Goal: Information Seeking & Learning: Compare options

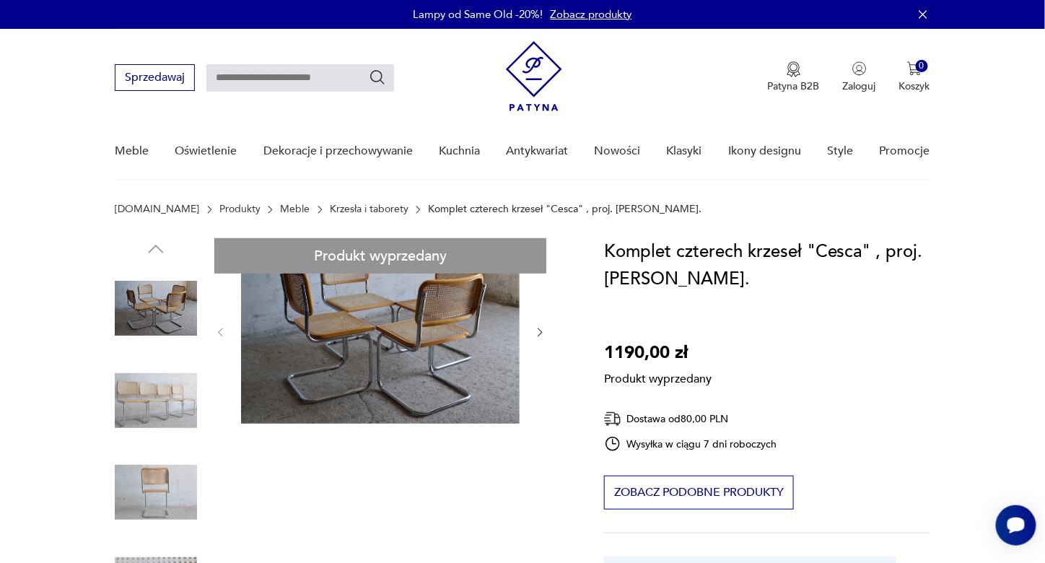
click at [351, 210] on link "Krzesła i taborety" at bounding box center [369, 210] width 79 height 12
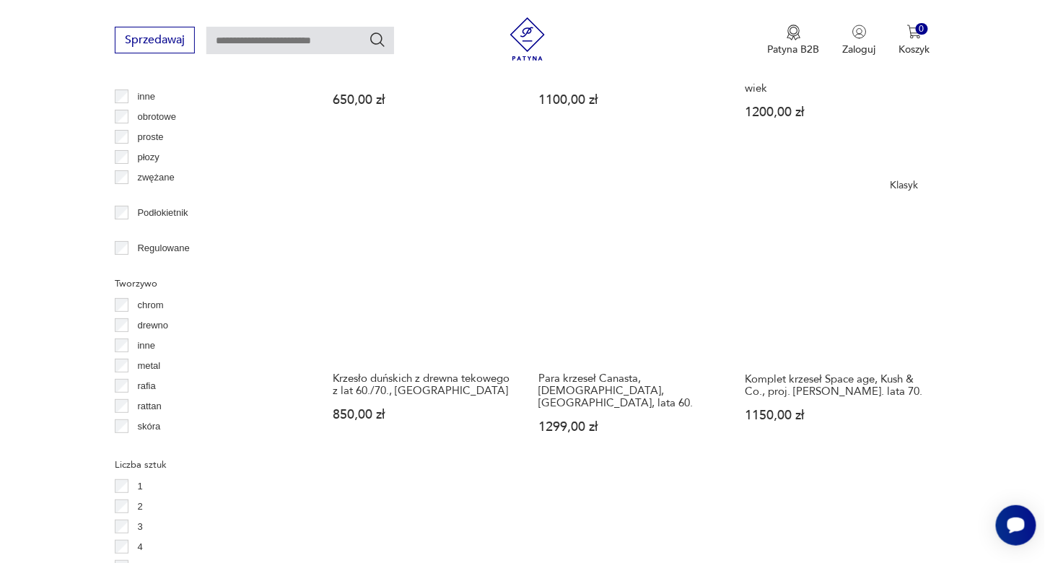
scroll to position [1753, 0]
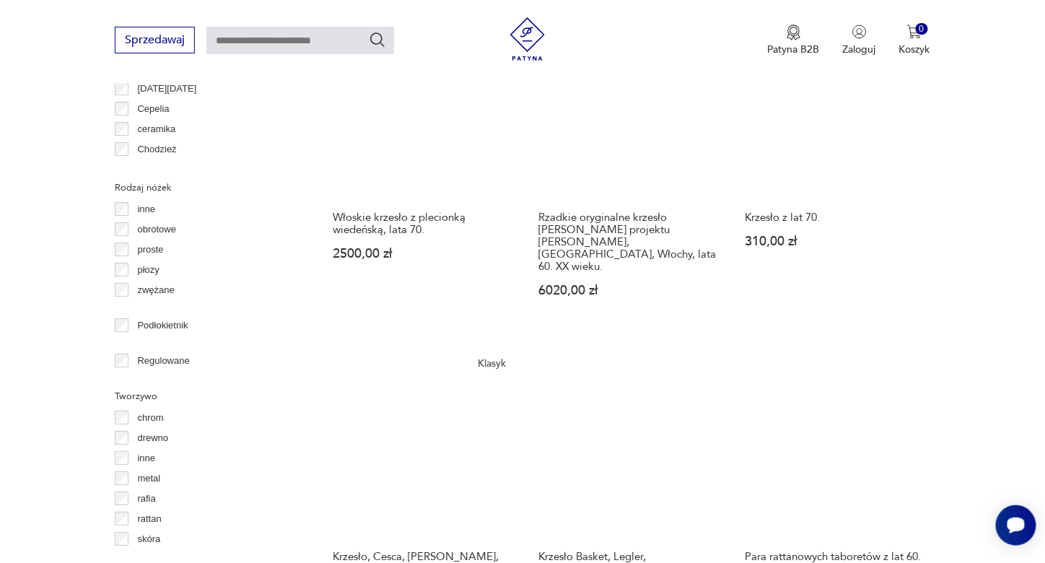
scroll to position [1681, 0]
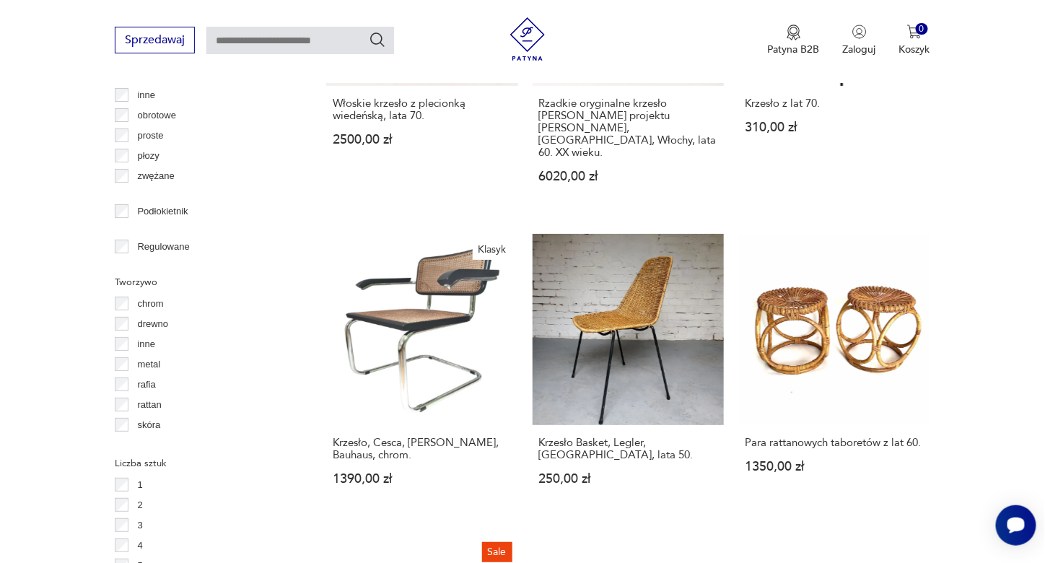
scroll to position [1753, 0]
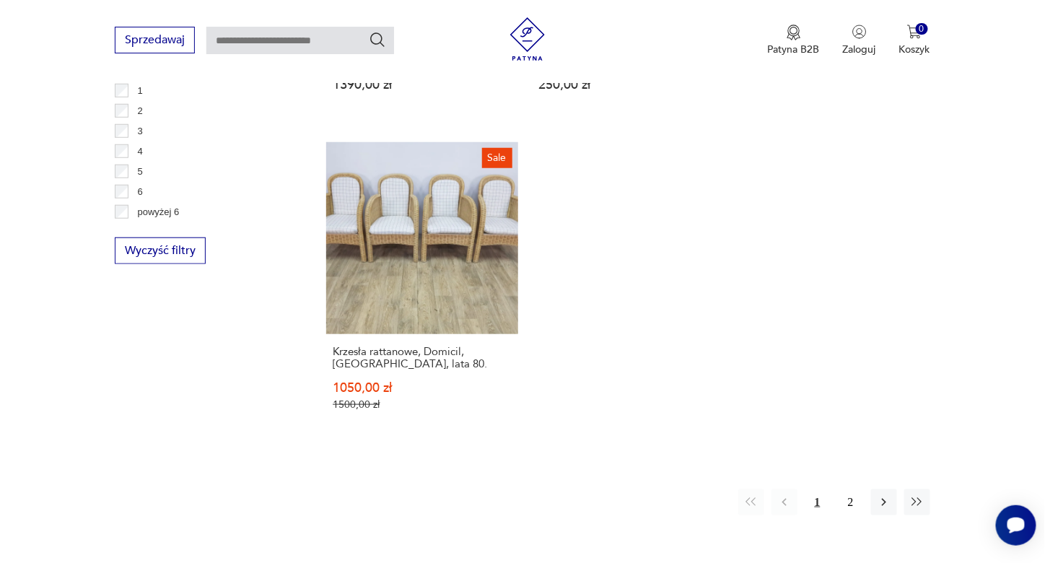
scroll to position [2330, 0]
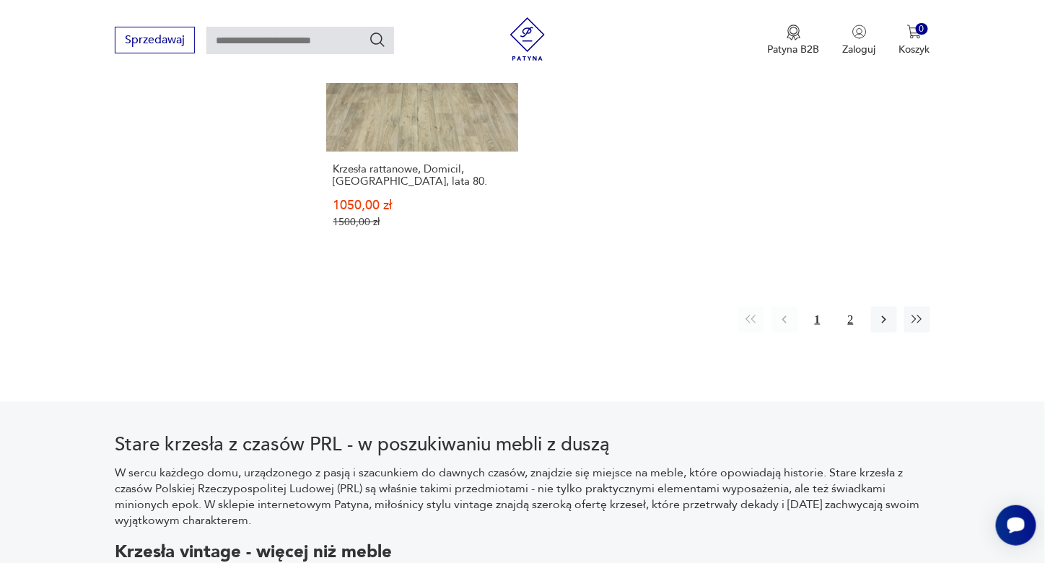
click at [858, 307] on button "2" at bounding box center [851, 320] width 26 height 26
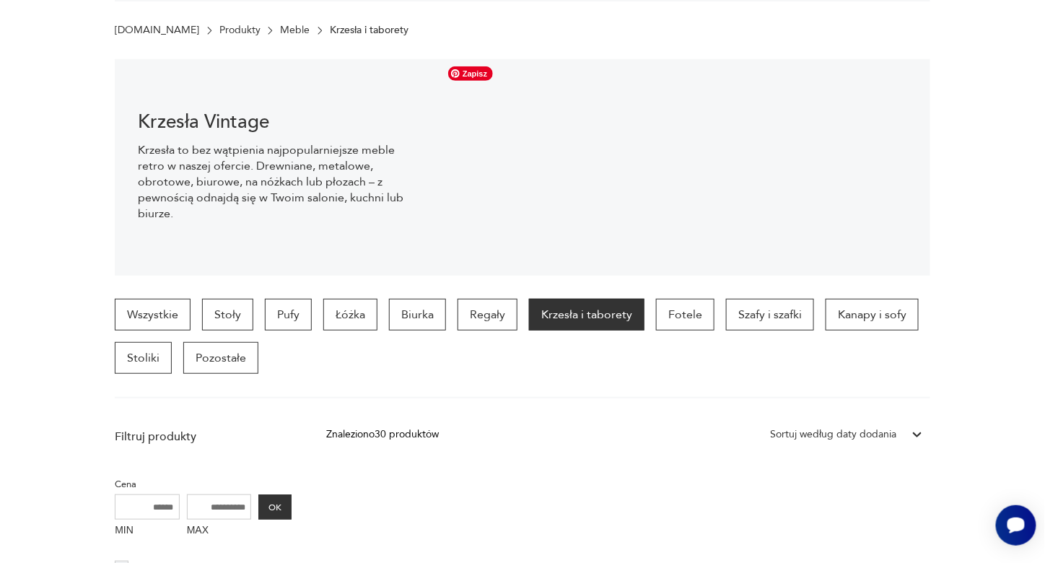
scroll to position [21, 0]
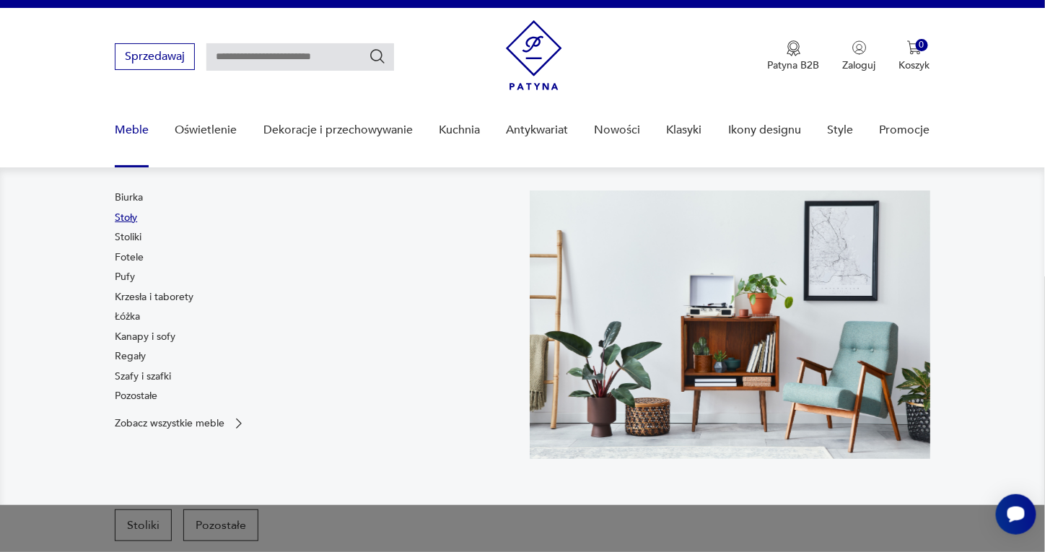
click at [129, 219] on link "Stoły" at bounding box center [126, 218] width 22 height 14
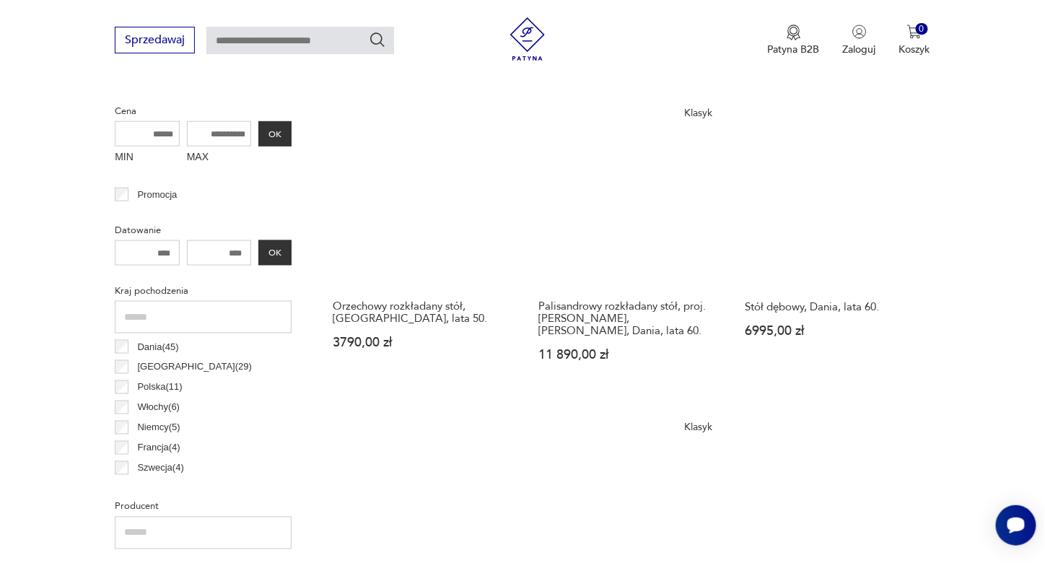
scroll to position [526, 0]
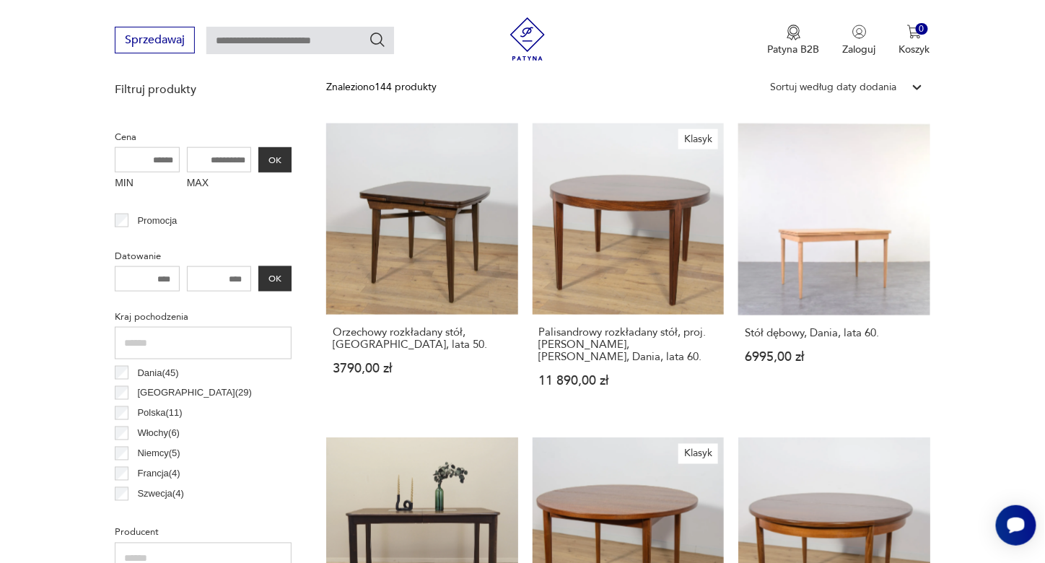
click at [218, 149] on input "MAX" at bounding box center [219, 159] width 65 height 25
type input "****"
click at [274, 162] on button "OK" at bounding box center [274, 159] width 33 height 25
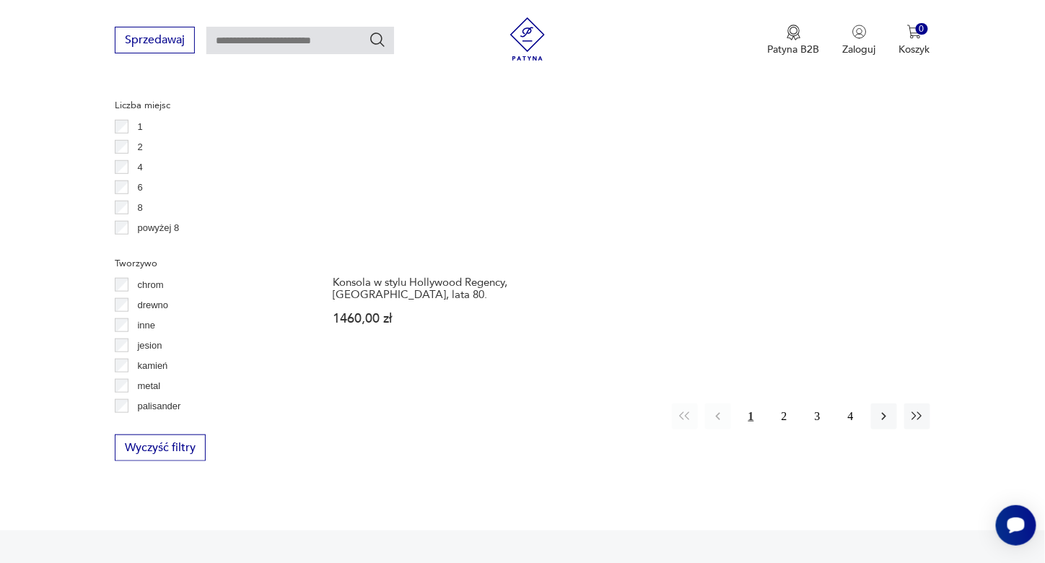
scroll to position [2157, 0]
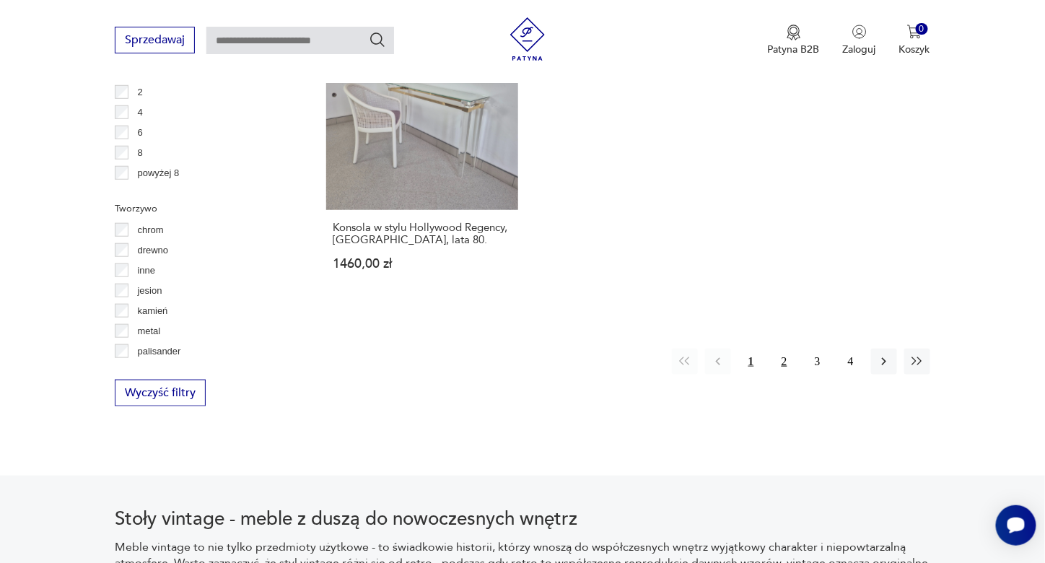
click at [782, 349] on button "2" at bounding box center [785, 362] width 26 height 26
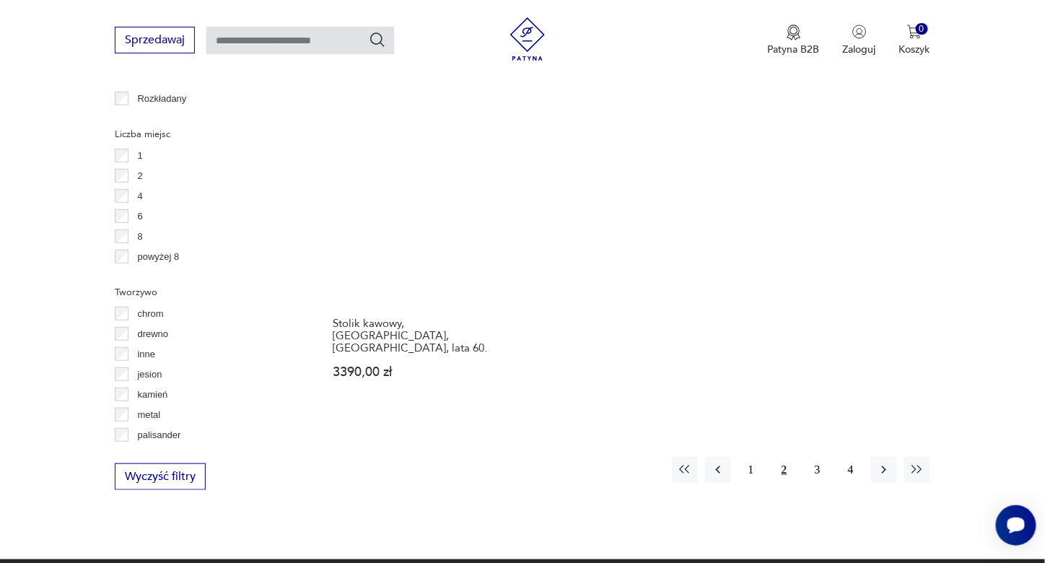
scroll to position [2114, 0]
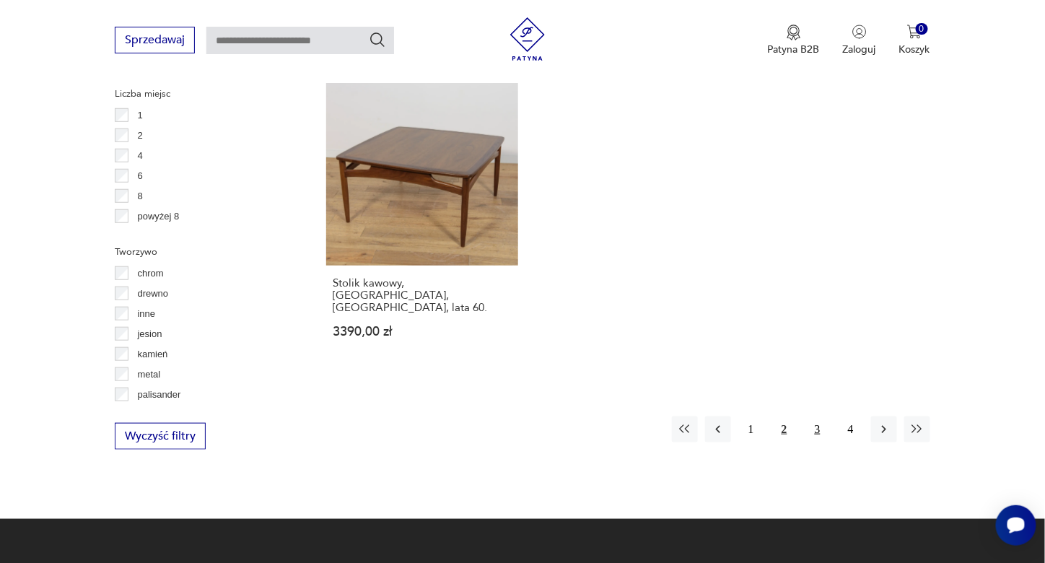
click at [820, 416] on button "3" at bounding box center [818, 429] width 26 height 26
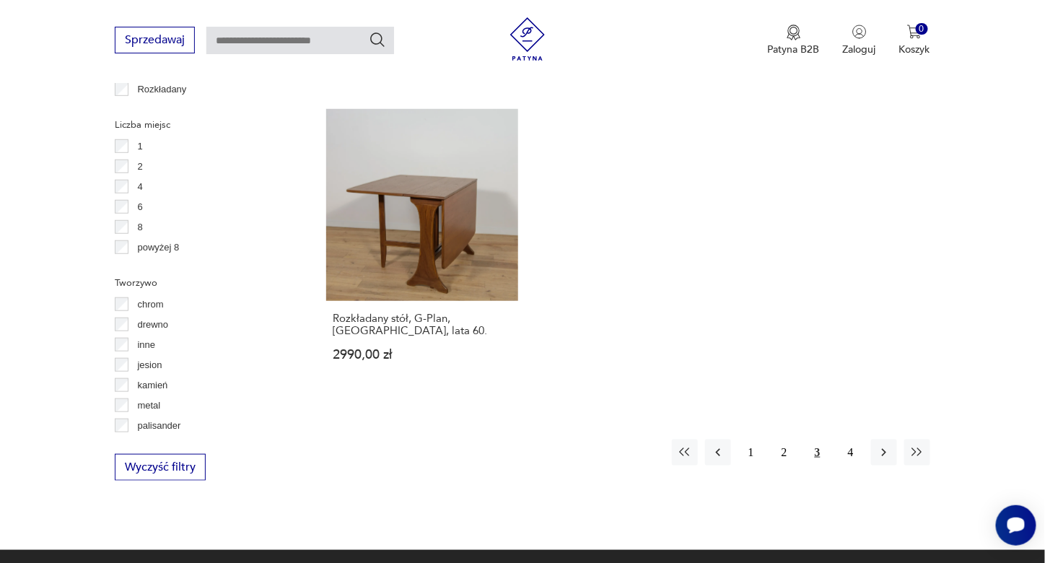
scroll to position [2114, 0]
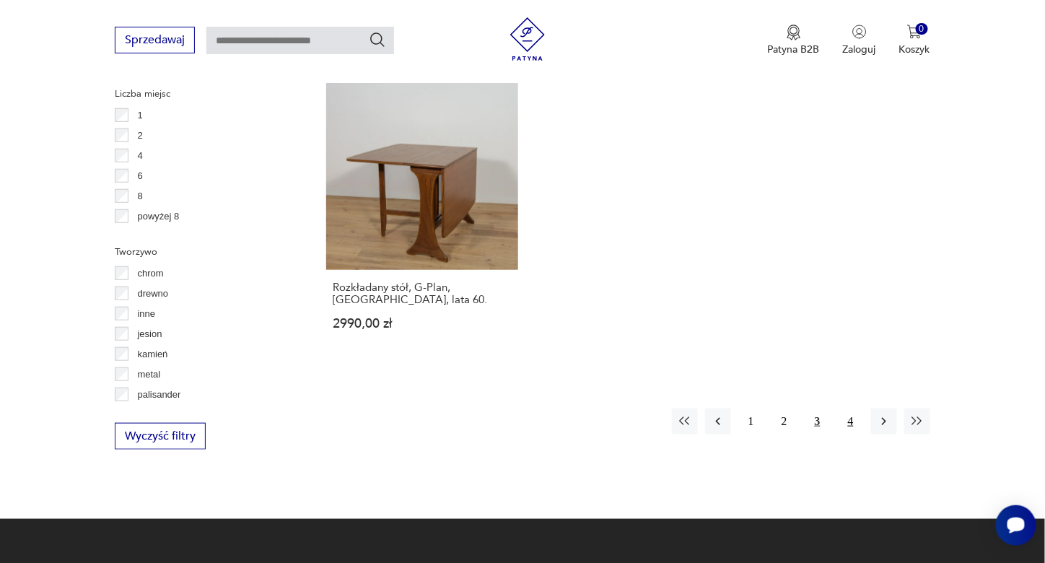
click at [849, 414] on button "4" at bounding box center [851, 421] width 26 height 26
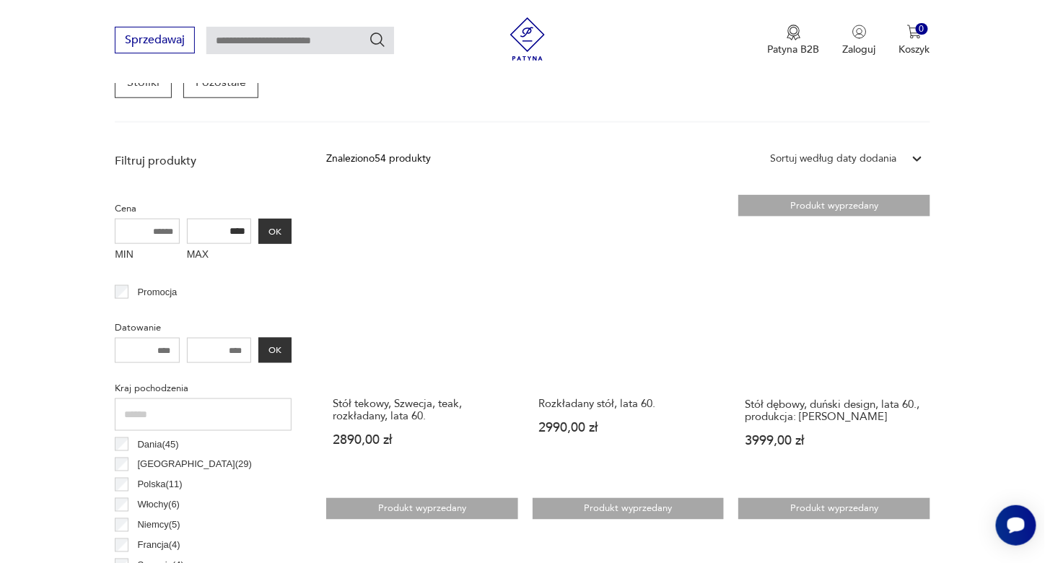
scroll to position [237, 0]
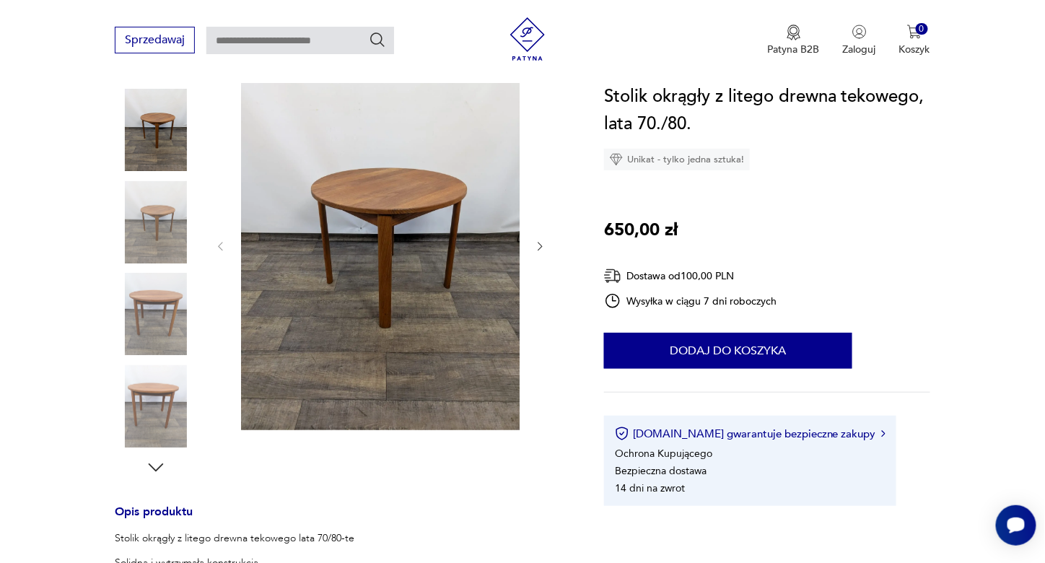
scroll to position [144, 0]
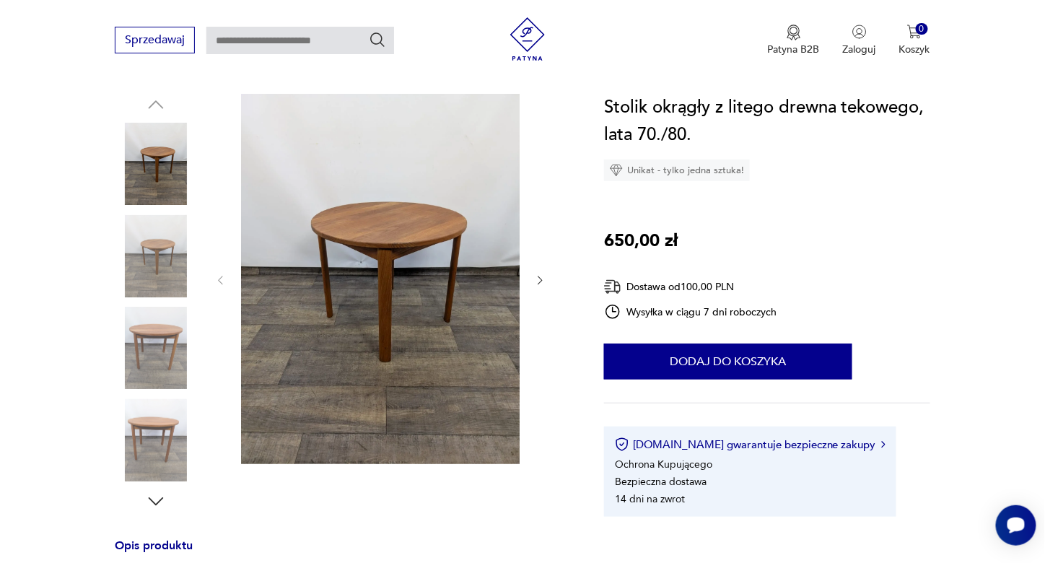
click at [537, 285] on icon "button" at bounding box center [540, 280] width 12 height 12
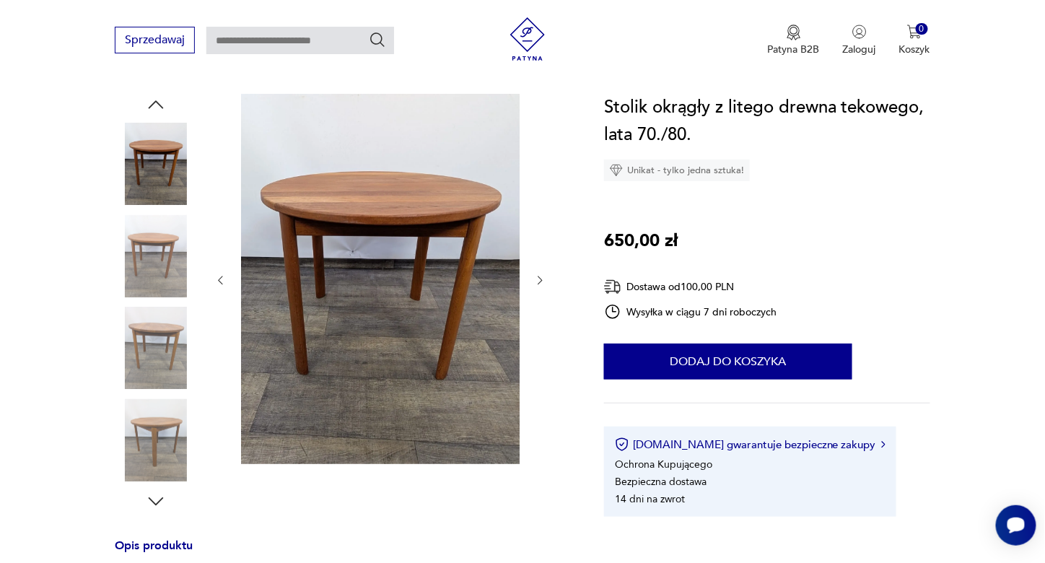
click at [538, 282] on icon "button" at bounding box center [540, 280] width 12 height 12
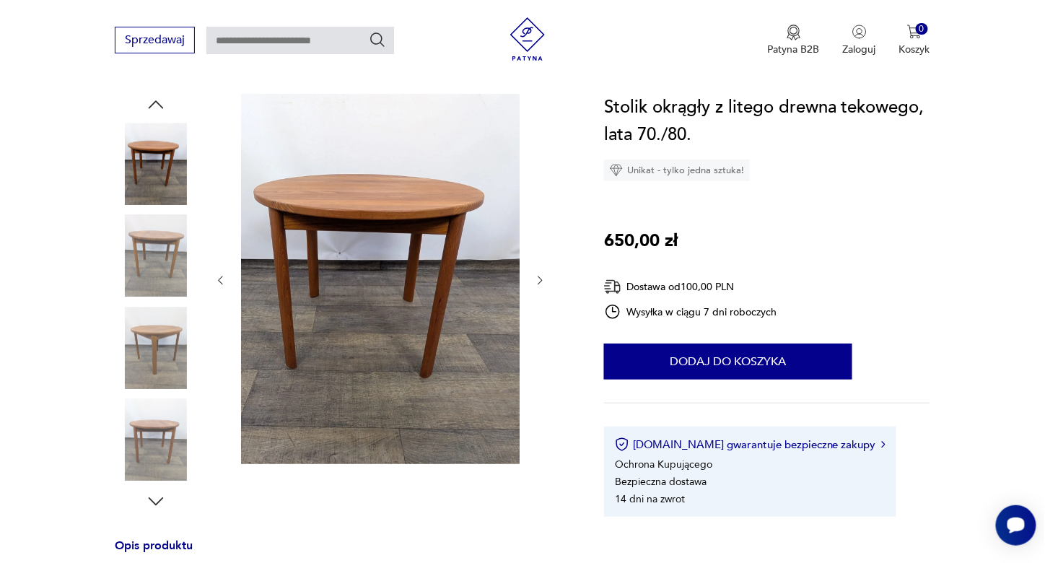
click at [538, 282] on icon "button" at bounding box center [540, 280] width 12 height 12
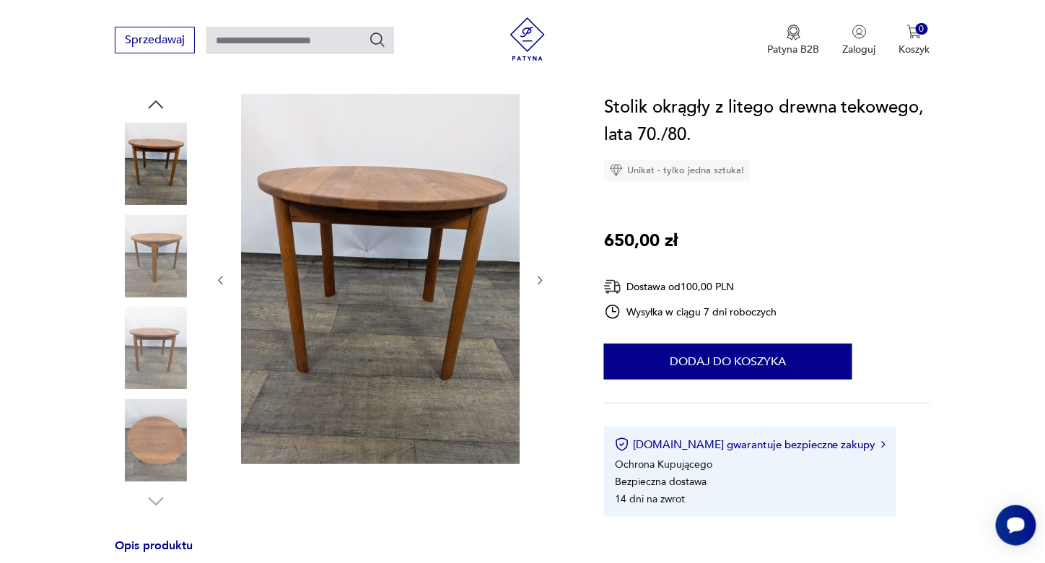
click at [538, 282] on icon "button" at bounding box center [540, 280] width 12 height 12
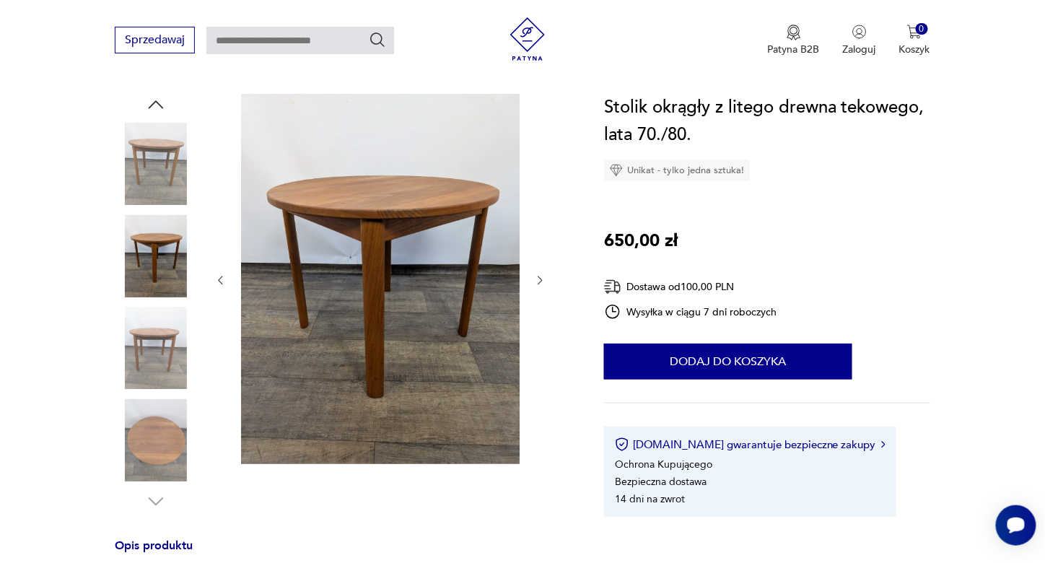
click at [538, 282] on icon "button" at bounding box center [540, 280] width 12 height 12
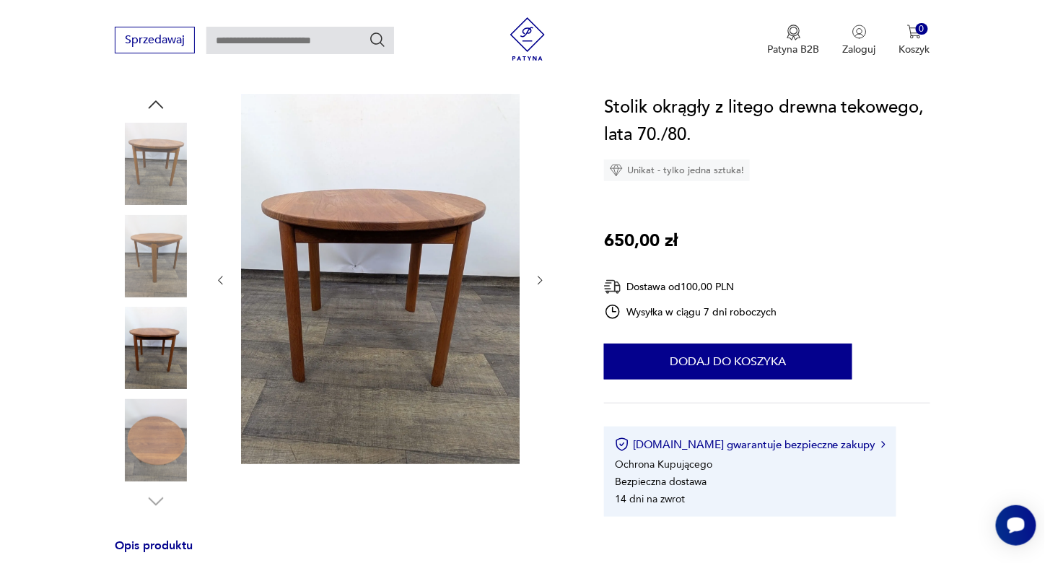
click at [538, 282] on icon "button" at bounding box center [540, 280] width 12 height 12
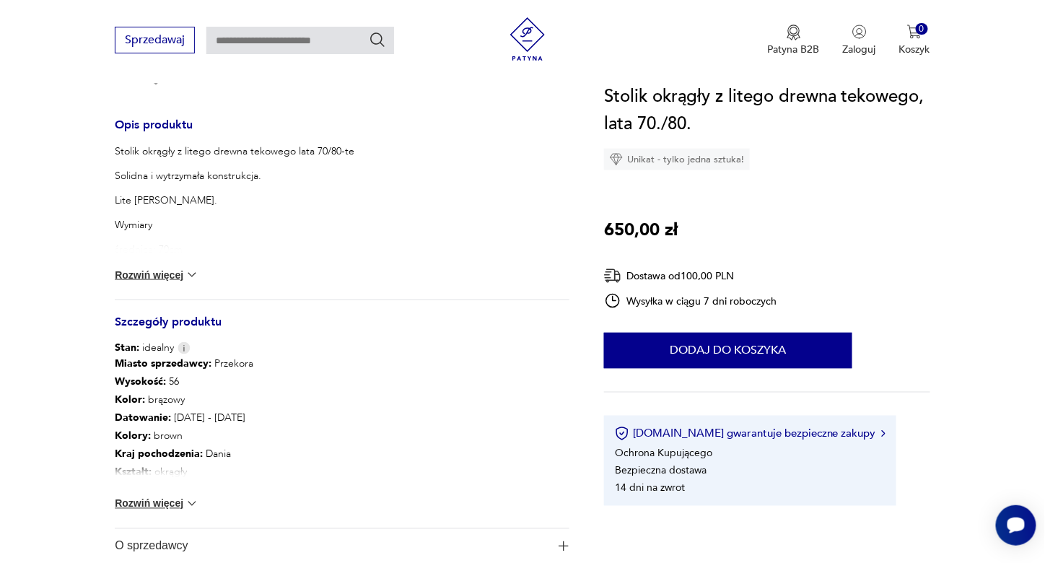
scroll to position [577, 0]
